Goal: Navigation & Orientation: Find specific page/section

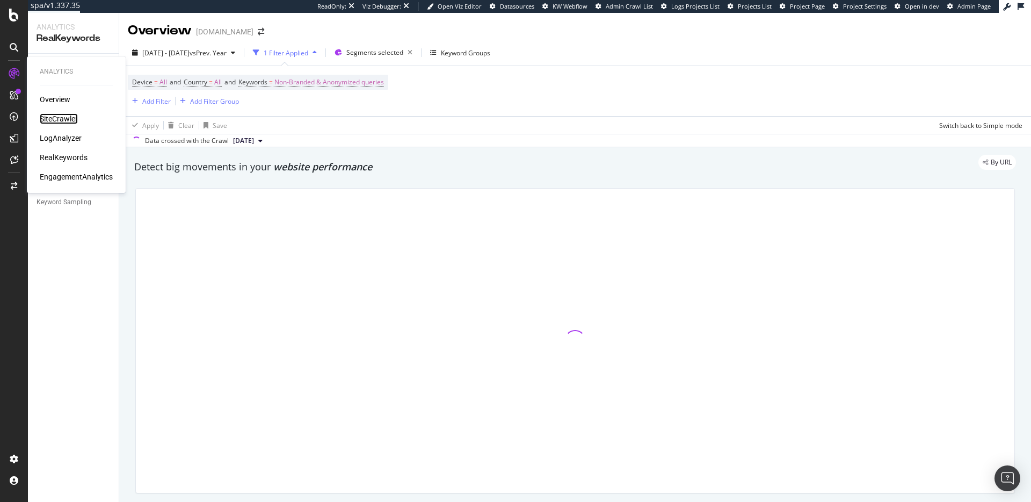
click at [62, 119] on div "SiteCrawler" at bounding box center [59, 118] width 38 height 11
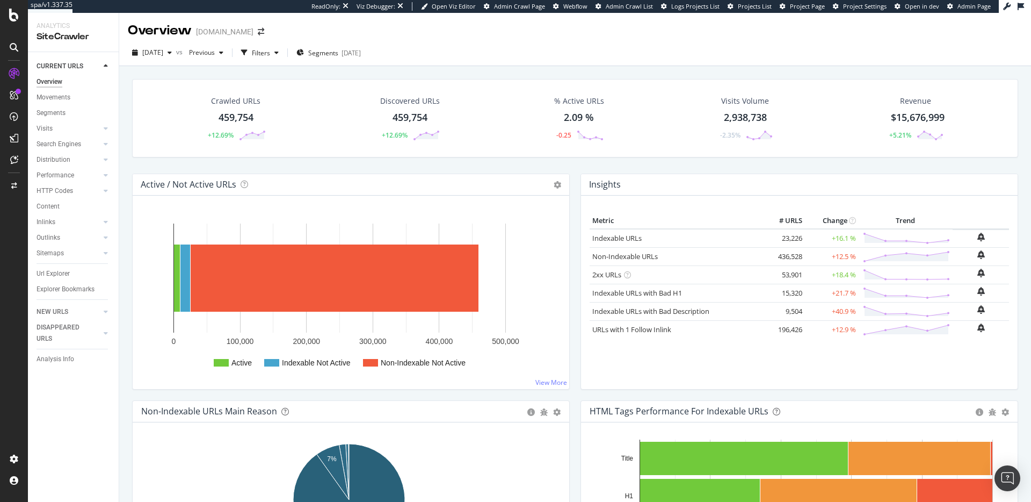
click at [316, 167] on div "Crawled URLs 459,754 +12.69% Discovered URLs 459,754 +12.69% % Active URLs 2.09…" at bounding box center [575, 126] width 897 height 95
click at [575, 174] on div "Insights × Close Chart overview-insight-panel - API Requests List Area Type Req…" at bounding box center [799, 287] width 449 height 227
